Goal: Transaction & Acquisition: Purchase product/service

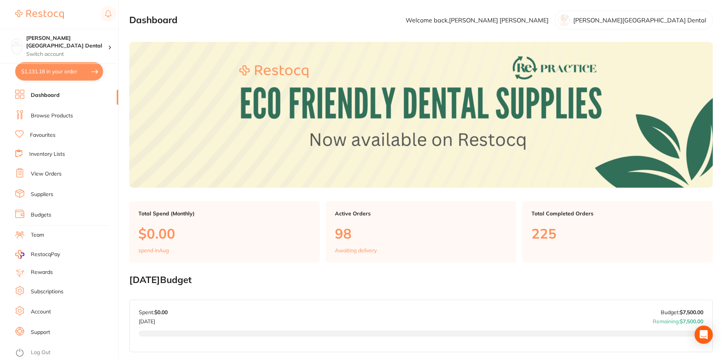
click at [51, 95] on link "Dashboard" at bounding box center [45, 96] width 29 height 8
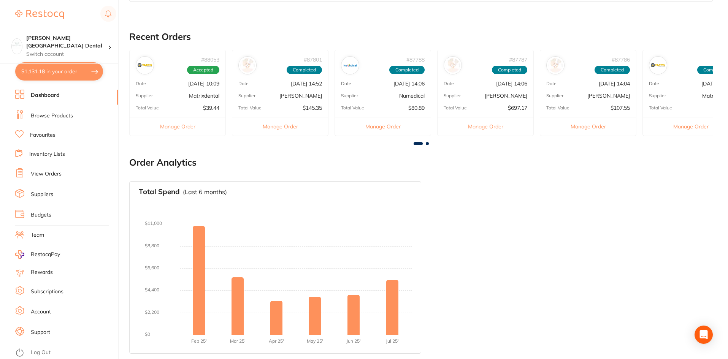
scroll to position [351, 0]
click at [46, 198] on link "Suppliers" at bounding box center [42, 195] width 22 height 8
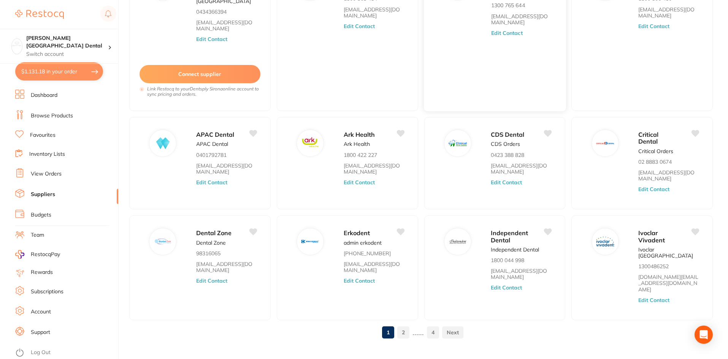
scroll to position [104, 0]
click at [405, 324] on link "2" at bounding box center [403, 331] width 12 height 15
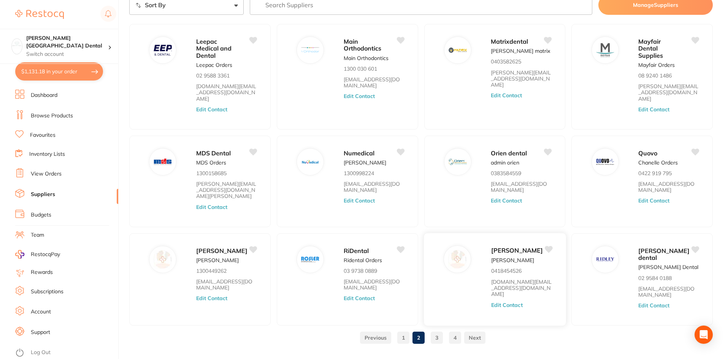
click at [503, 247] on span "[PERSON_NAME]" at bounding box center [517, 251] width 52 height 8
drag, startPoint x: 501, startPoint y: 242, endPoint x: 497, endPoint y: 243, distance: 4.0
click at [501, 247] on span "[PERSON_NAME]" at bounding box center [517, 251] width 52 height 8
click at [461, 250] on img at bounding box center [457, 259] width 18 height 18
click at [499, 247] on span "[PERSON_NAME]" at bounding box center [517, 251] width 52 height 8
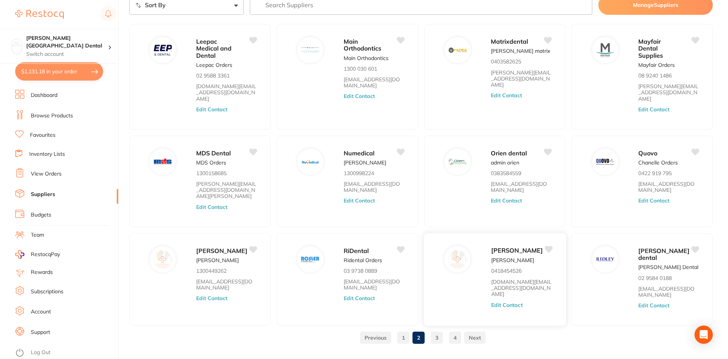
click at [510, 233] on div "[PERSON_NAME] [PERSON_NAME] 0418454526 [DOMAIN_NAME][EMAIL_ADDRESS][DOMAIN_NAME…" at bounding box center [495, 280] width 143 height 94
click at [508, 247] on span "[PERSON_NAME]" at bounding box center [517, 251] width 52 height 8
click at [49, 120] on li "Browse Products" at bounding box center [66, 115] width 103 height 11
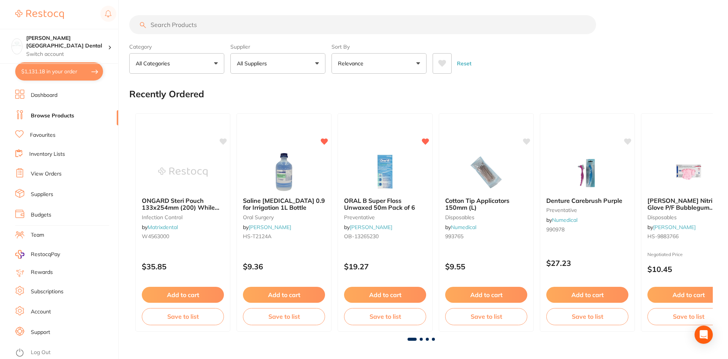
click at [203, 25] on input "search" at bounding box center [362, 24] width 467 height 19
click at [202, 25] on input "search" at bounding box center [362, 24] width 467 height 19
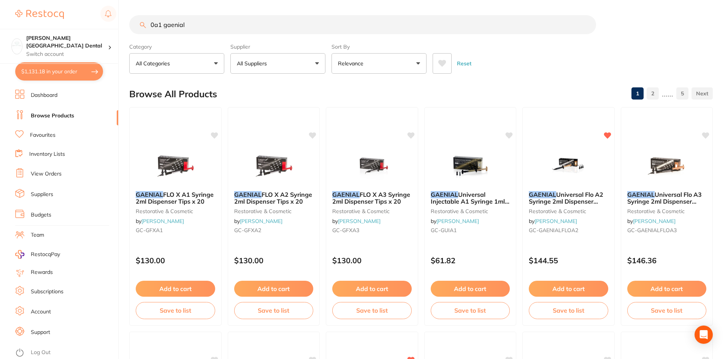
drag, startPoint x: 197, startPoint y: 27, endPoint x: 94, endPoint y: 27, distance: 103.4
click at [94, 27] on div "$1,131.18 [PERSON_NAME] Street Dental Switch account [PERSON_NAME][GEOGRAPHIC_D…" at bounding box center [364, 179] width 728 height 359
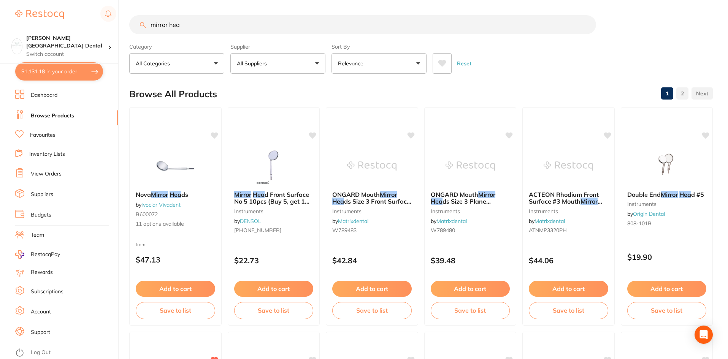
type input "mirror hea"
click at [319, 65] on button "All Suppliers" at bounding box center [277, 63] width 95 height 21
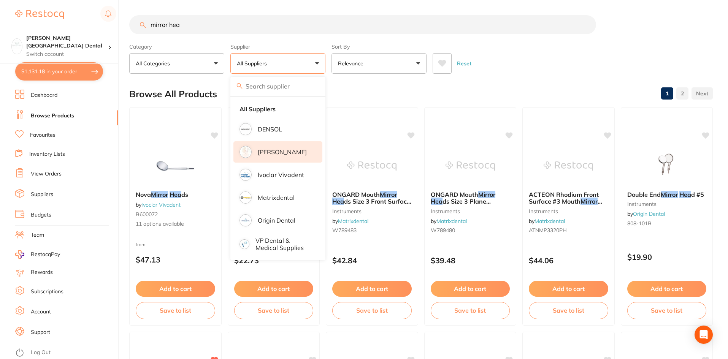
click at [271, 150] on p "[PERSON_NAME]" at bounding box center [282, 152] width 49 height 7
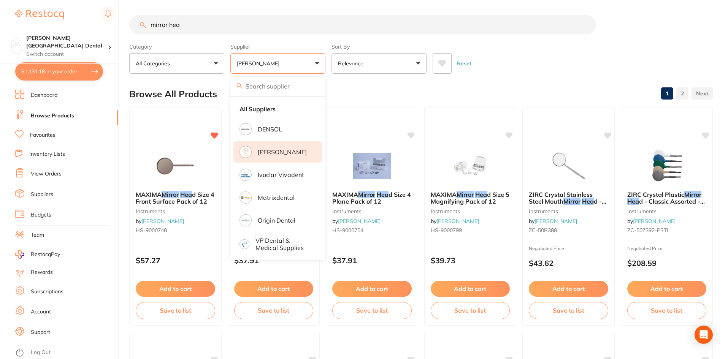
click at [36, 154] on link "Inventory Lists" at bounding box center [47, 155] width 36 height 8
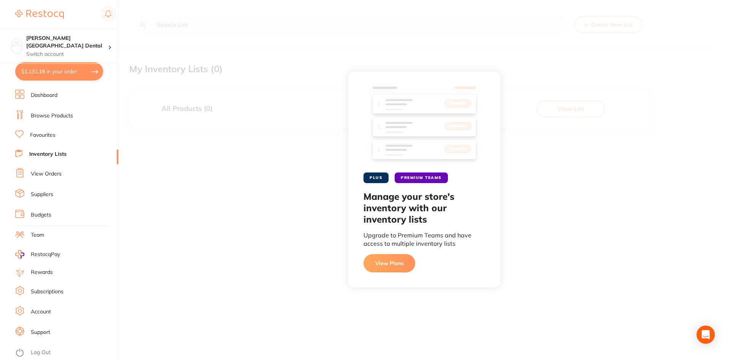
click at [43, 141] on ul "Dashboard Browse Products Favourites Inventory Lists View Orders Suppliers Budg…" at bounding box center [66, 225] width 103 height 270
click at [43, 135] on link "Favourites" at bounding box center [42, 136] width 25 height 8
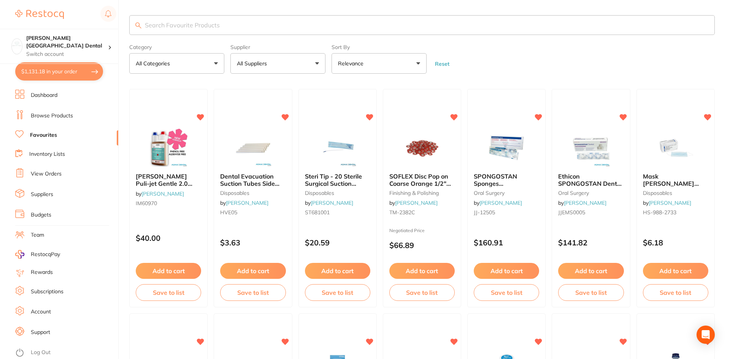
click at [311, 22] on input "search" at bounding box center [422, 25] width 586 height 20
click at [288, 27] on input "search" at bounding box center [422, 25] width 586 height 20
click at [207, 25] on input "search" at bounding box center [421, 25] width 584 height 20
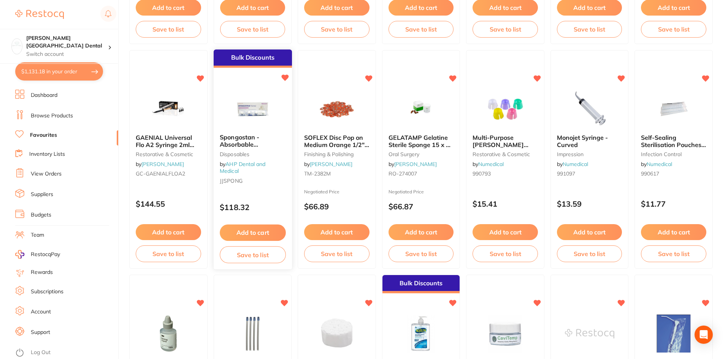
scroll to position [570, 0]
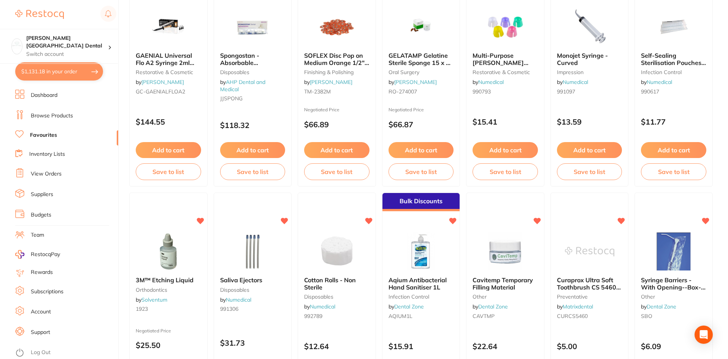
click at [47, 66] on button "$1,131.18 in your order" at bounding box center [59, 71] width 88 height 18
checkbox input "true"
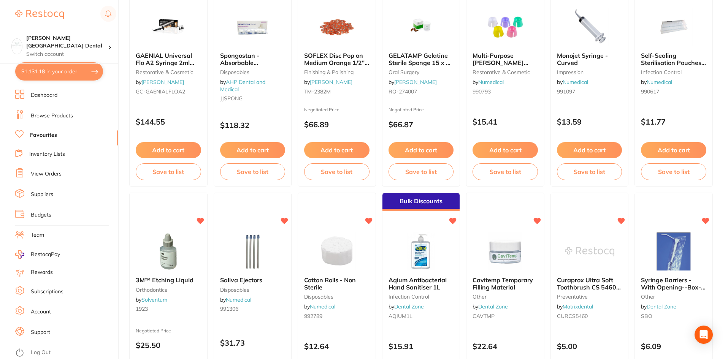
checkbox input "true"
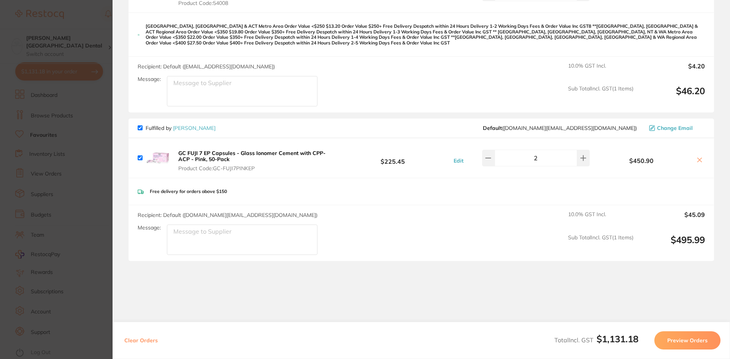
scroll to position [286, 0]
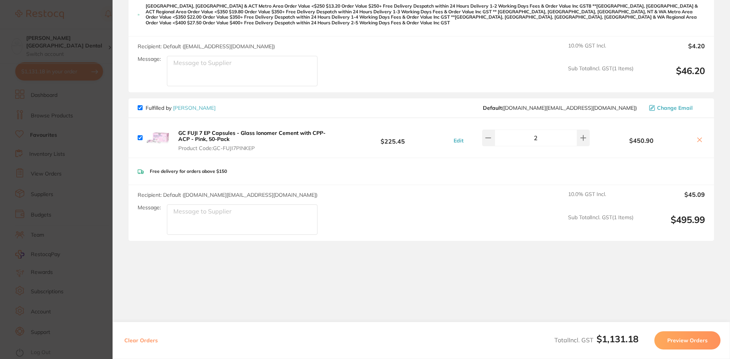
click at [686, 340] on button "Preview Orders" at bounding box center [688, 341] width 66 height 18
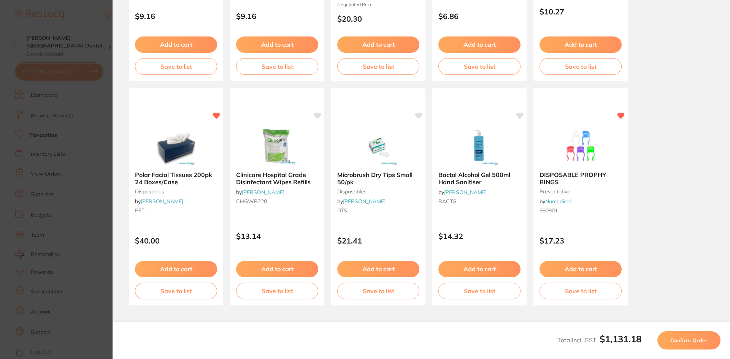
scroll to position [0, 0]
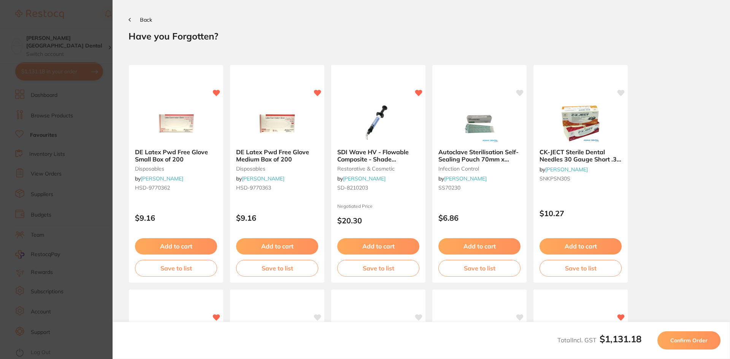
click at [144, 17] on span "Back" at bounding box center [146, 19] width 12 height 7
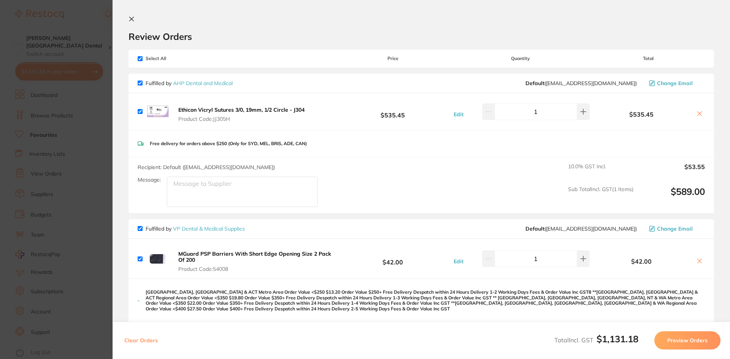
click at [697, 111] on icon at bounding box center [700, 114] width 6 height 6
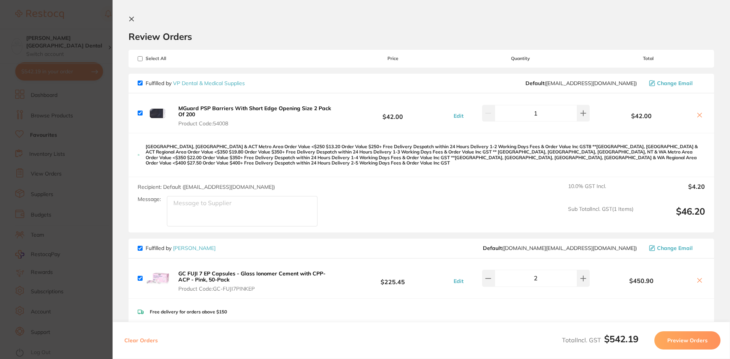
checkbox input "true"
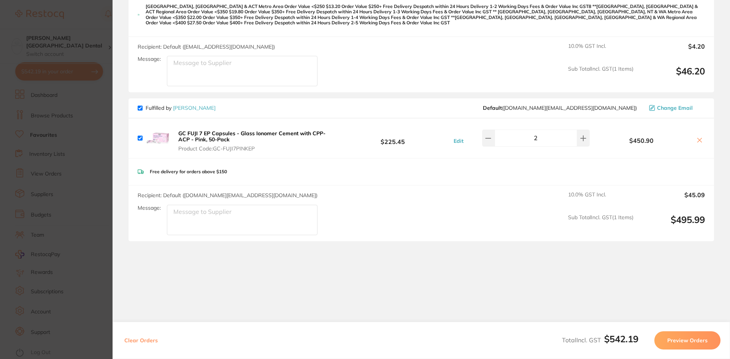
scroll to position [141, 0]
type input "1"
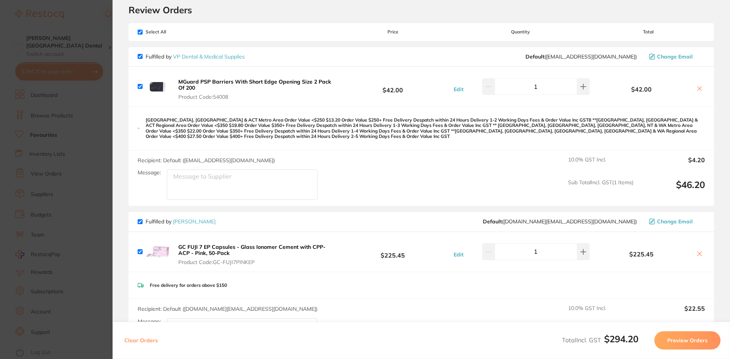
scroll to position [0, 0]
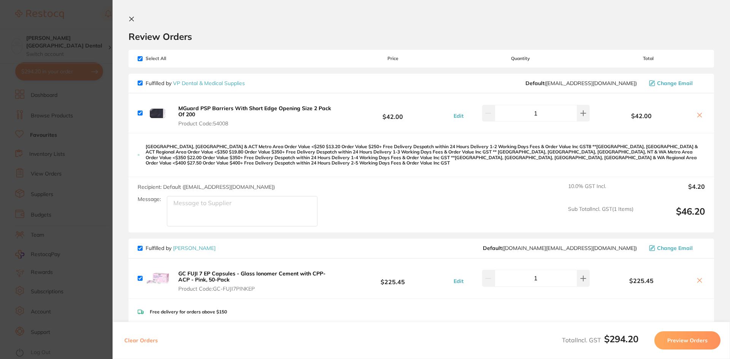
click at [131, 17] on icon at bounding box center [132, 19] width 6 height 6
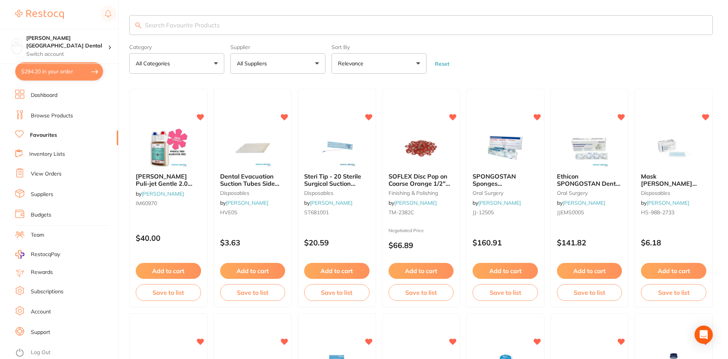
click at [62, 115] on link "Browse Products" at bounding box center [52, 116] width 42 height 8
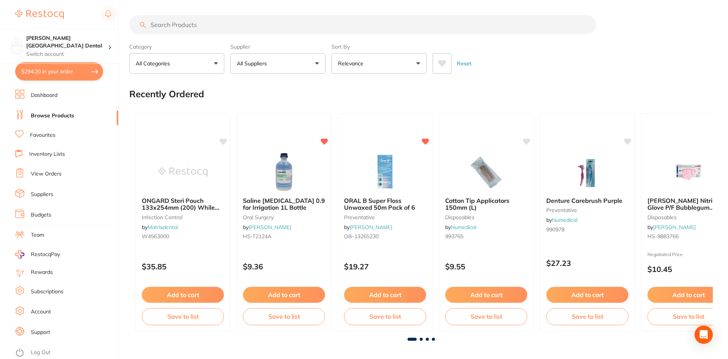
click at [150, 20] on input "search" at bounding box center [362, 24] width 467 height 19
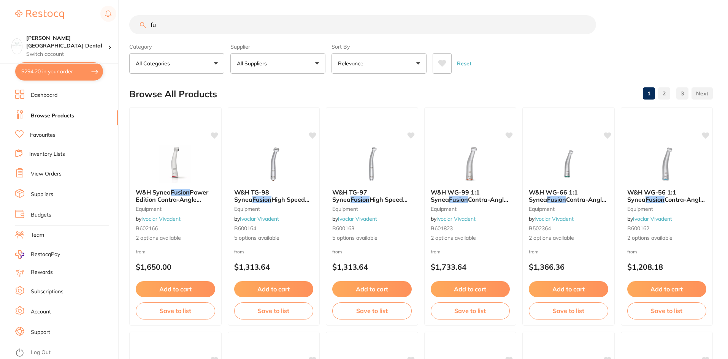
type input "f"
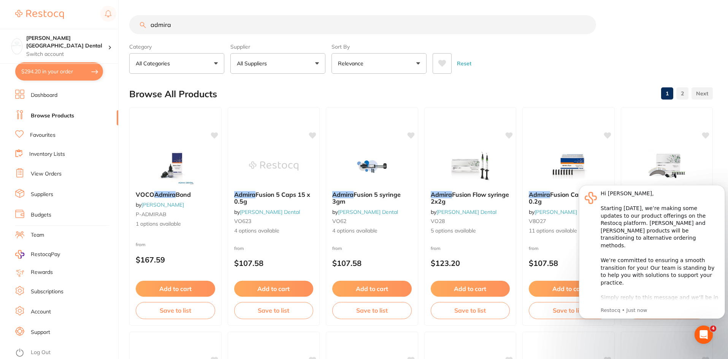
click at [193, 27] on input "admira" at bounding box center [362, 24] width 467 height 19
type input "admira composite"
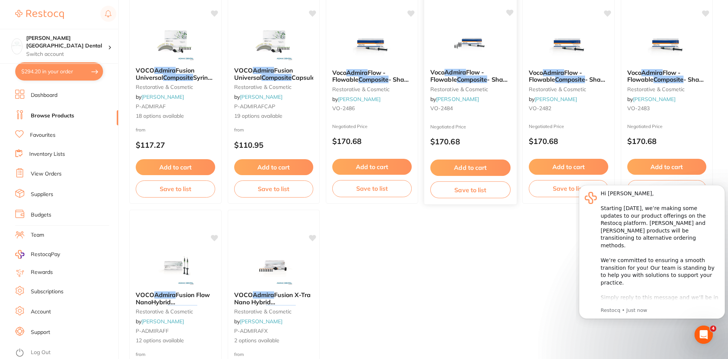
scroll to position [41, 0]
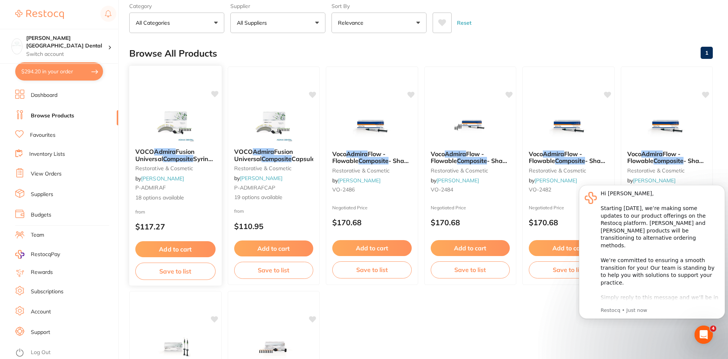
click at [157, 170] on small "restorative & cosmetic" at bounding box center [175, 168] width 80 height 6
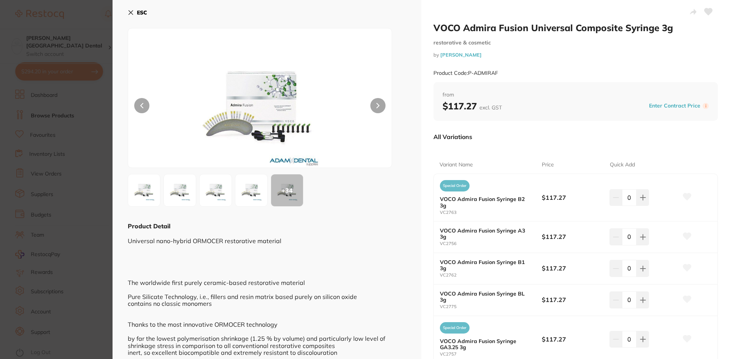
click at [257, 200] on img at bounding box center [251, 190] width 27 height 27
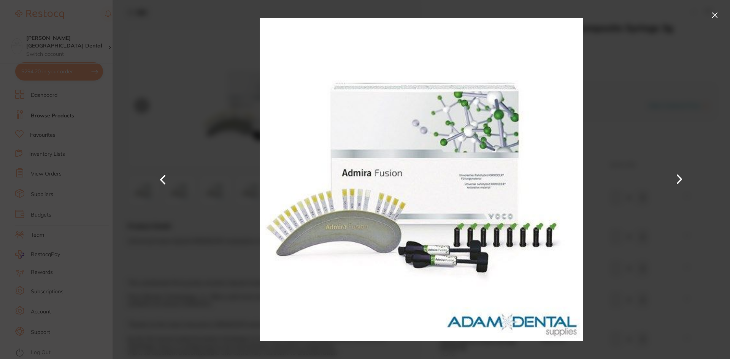
click at [718, 15] on button at bounding box center [715, 15] width 12 height 12
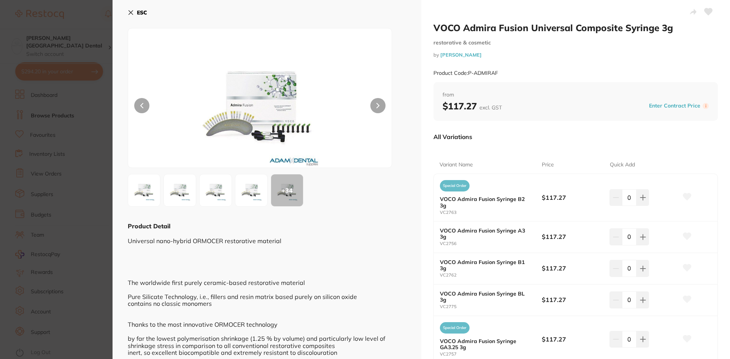
click at [131, 13] on icon at bounding box center [131, 13] width 4 height 4
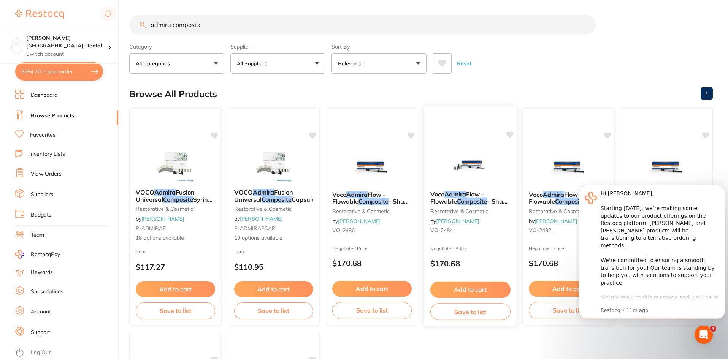
scroll to position [231, 0]
